Goal: Task Accomplishment & Management: Complete application form

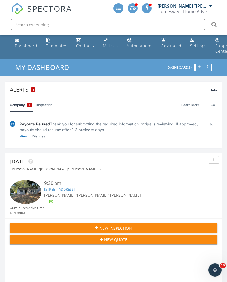
scroll to position [946, 227]
click at [169, 226] on div "New Inspection" at bounding box center [113, 228] width 199 height 6
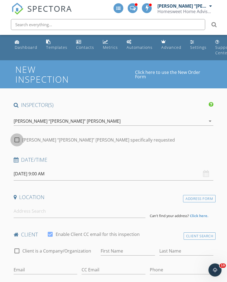
click at [15, 138] on div at bounding box center [16, 139] width 9 height 9
checkbox input "true"
click at [19, 172] on input "09/29/2025 9:00 AM" at bounding box center [114, 173] width 200 height 13
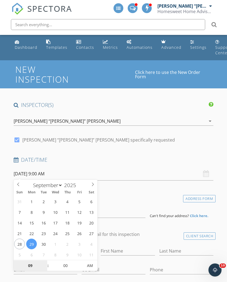
click at [25, 265] on input "09" at bounding box center [31, 265] width 34 height 11
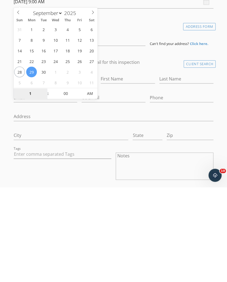
type input "10"
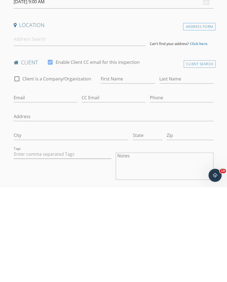
click at [22, 240] on div "Tags" at bounding box center [62, 261] width 102 height 42
type input "09/29/2025 10:00 AM"
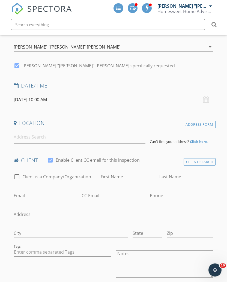
scroll to position [73, 0]
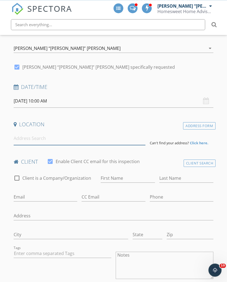
click at [25, 138] on input at bounding box center [80, 138] width 132 height 13
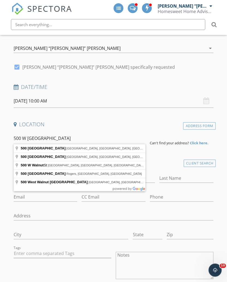
type input "500 West Walnut Street, Blue Springs, MO, USA"
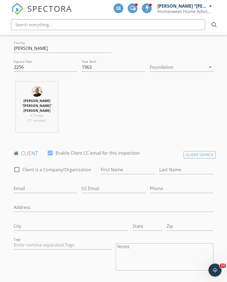
scroll to position [210, 0]
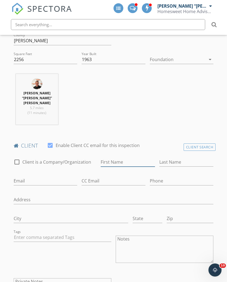
click at [115, 157] on input "First Name" at bounding box center [128, 161] width 54 height 9
type input "Anthony"
click at [172, 157] on input "Last Name" at bounding box center [186, 161] width 54 height 9
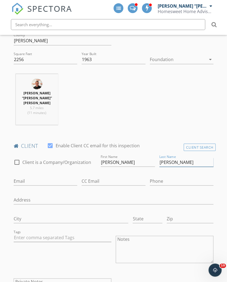
type input "Matthews"
click at [27, 176] on input "Email" at bounding box center [46, 180] width 64 height 9
type input "anthonymathews2004@gmail.com"
click at [166, 176] on input "Phone" at bounding box center [182, 180] width 64 height 9
click at [168, 176] on input "Phone" at bounding box center [182, 180] width 64 height 9
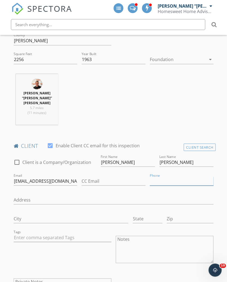
paste input "816-885-6952"
type input "816-885-6952"
click at [192, 105] on div "Lawrence “Larry” Baker 5.7 miles (11 minutes)" at bounding box center [113, 101] width 204 height 55
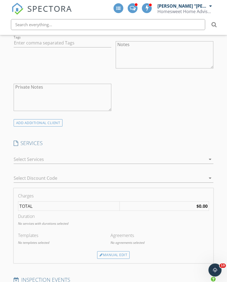
scroll to position [404, 0]
click at [207, 156] on icon "arrow_drop_down" at bounding box center [209, 159] width 7 height 7
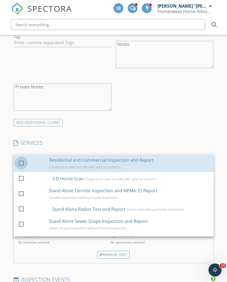
click at [22, 158] on div at bounding box center [21, 162] width 9 height 9
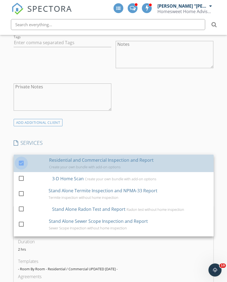
checkbox input "false"
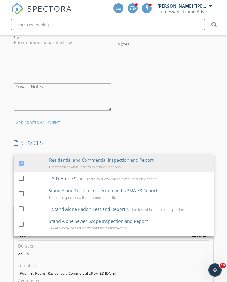
click at [194, 119] on div "ADD ADDITIONAL client" at bounding box center [113, 122] width 204 height 7
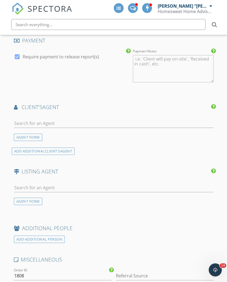
scroll to position [728, 0]
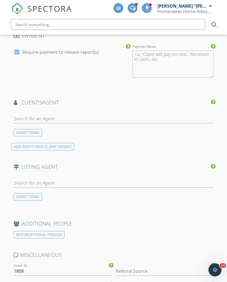
click at [27, 129] on div "AGENT FORM" at bounding box center [28, 132] width 28 height 7
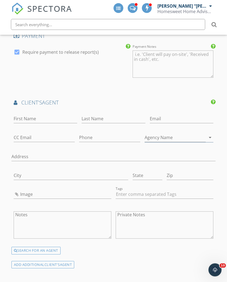
scroll to position [728, 0]
click at [24, 114] on input "First Name" at bounding box center [46, 118] width 64 height 9
type input "Ryan"
click at [83, 114] on input "Last Name" at bounding box center [113, 118] width 64 height 9
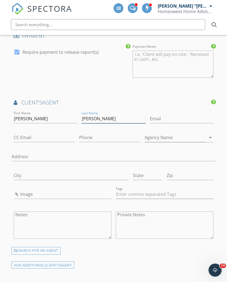
type input "Hedges"
click at [79, 133] on input "Phone" at bounding box center [109, 137] width 61 height 9
paste input "816-405-9835"
type input "816-405-9835"
click at [145, 133] on input "Agency Name" at bounding box center [174, 137] width 61 height 9
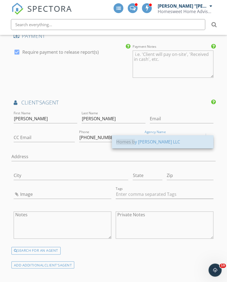
click at [153, 141] on div "Homes b y Darcy LLC" at bounding box center [162, 141] width 93 height 7
type input "Homes by Darcy LLC"
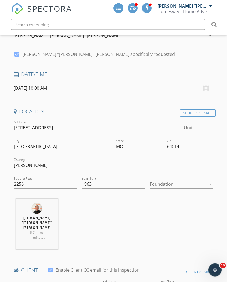
scroll to position [0, 0]
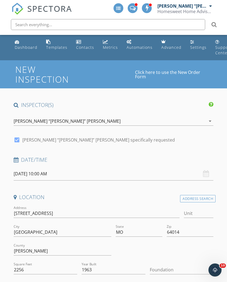
click at [22, 173] on input "09/29/2025 10:00 AM" at bounding box center [114, 173] width 200 height 13
click at [175, 156] on h4 "Date/Time" at bounding box center [114, 159] width 200 height 7
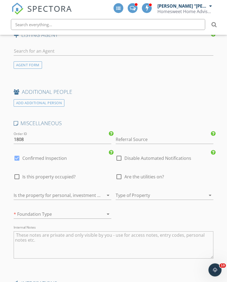
scroll to position [981, 0]
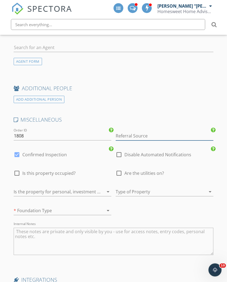
click at [138, 131] on input "Referral Source" at bounding box center [165, 135] width 98 height 9
type input "Ryan Hedges"
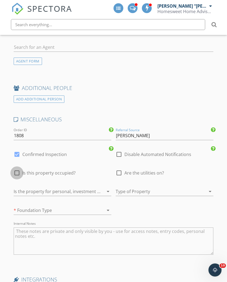
click at [17, 169] on div at bounding box center [16, 172] width 9 height 9
checkbox input "true"
click at [120, 168] on div at bounding box center [118, 172] width 9 height 9
checkbox input "true"
click at [142, 187] on div at bounding box center [157, 191] width 82 height 9
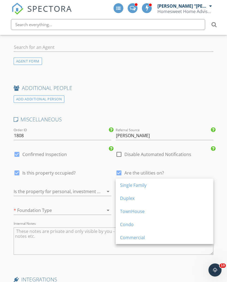
click at [160, 185] on div "Single Family" at bounding box center [164, 185] width 89 height 7
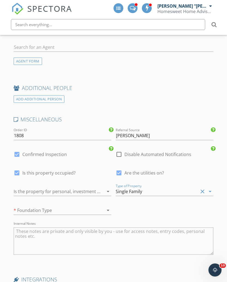
click at [23, 187] on div at bounding box center [55, 191] width 82 height 9
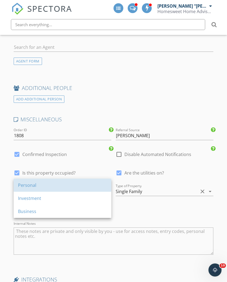
click at [23, 186] on div "Personal" at bounding box center [62, 185] width 89 height 7
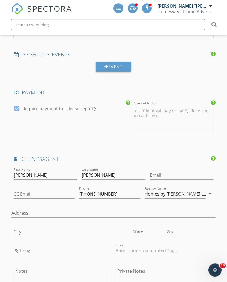
scroll to position [671, 0]
click at [150, 171] on input "Email" at bounding box center [182, 175] width 64 height 9
paste input "ryan@homesxdarcy.com"
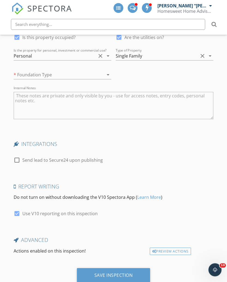
scroll to position [1116, 0]
type input "ryan@homesxdarcy.com"
click at [118, 272] on div "Save Inspection" at bounding box center [113, 274] width 38 height 5
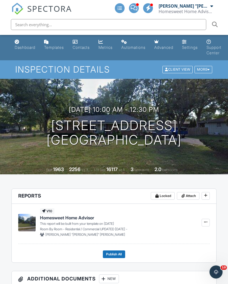
click at [26, 48] on div "Dashboard" at bounding box center [25, 47] width 21 height 5
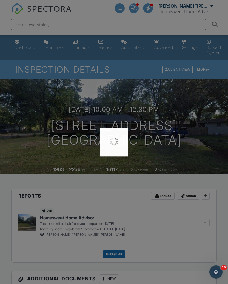
scroll to position [12, 0]
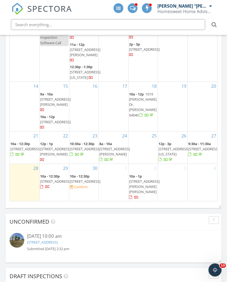
scroll to position [59, 0]
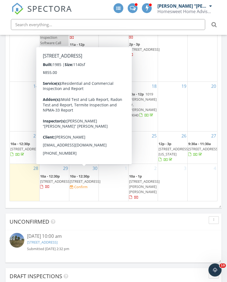
click at [79, 176] on span "10a - 12:30p" at bounding box center [80, 176] width 20 height 5
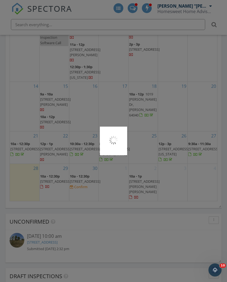
click at [80, 177] on div at bounding box center [113, 141] width 227 height 282
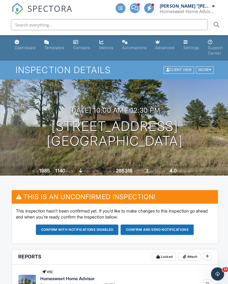
click at [163, 227] on button "Confirm and send notifications" at bounding box center [156, 228] width 73 height 10
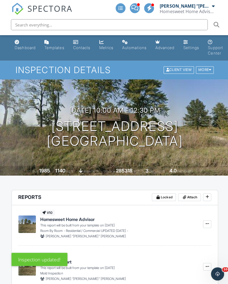
click at [21, 46] on div "Dashboard" at bounding box center [25, 47] width 21 height 5
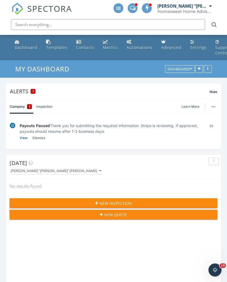
click at [21, 138] on link "View" at bounding box center [24, 137] width 8 height 5
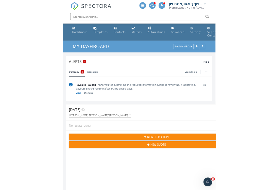
scroll to position [17, 0]
